Goal: Check status

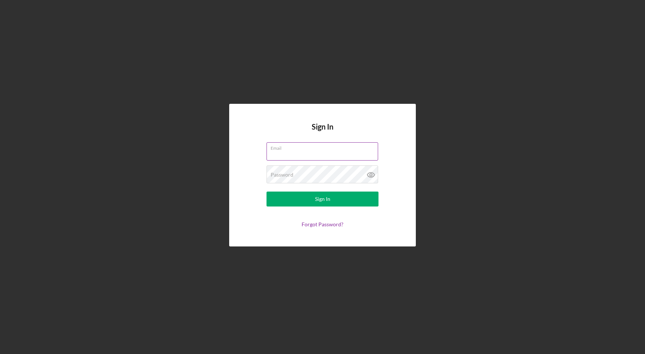
click at [280, 157] on input "Email" at bounding box center [323, 151] width 112 height 18
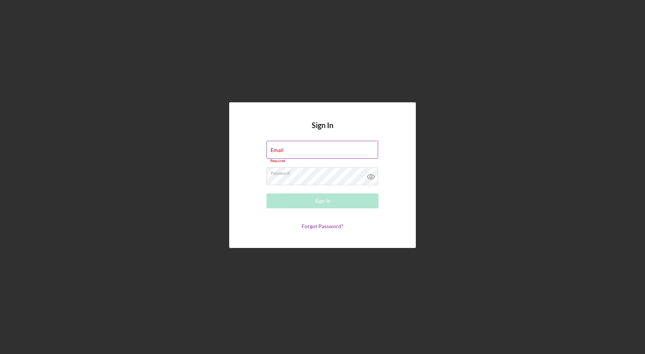
type input "[EMAIL_ADDRESS][DOMAIN_NAME]"
click at [280, 199] on button "Sign In" at bounding box center [323, 200] width 112 height 15
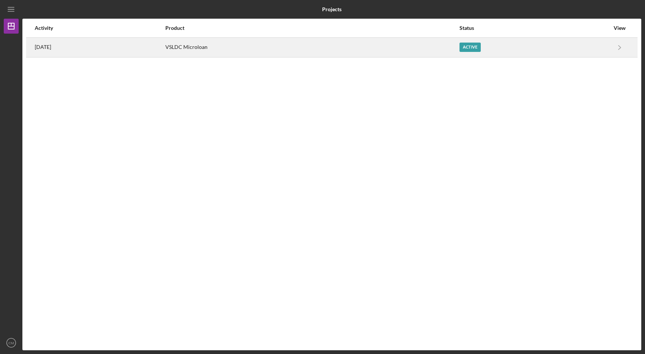
click at [280, 46] on div "VSLDC Microloan" at bounding box center [311, 47] width 293 height 19
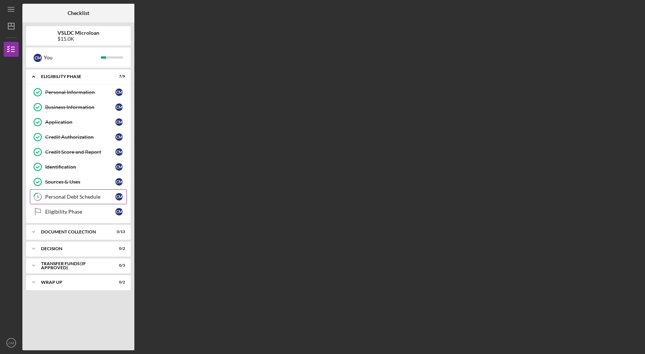
click at [91, 195] on div "Personal Debt Schedule" at bounding box center [80, 197] width 70 height 6
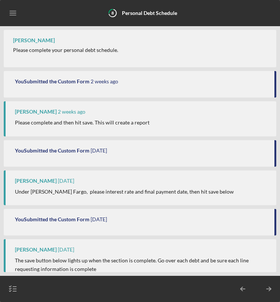
click at [225, 0] on html "Icon/Menu 8 Personal Debt Schedule Checklist VSLDC Microloan $15.0K C M You Ico…" at bounding box center [140, 151] width 280 height 302
